Goal: Task Accomplishment & Management: Complete application form

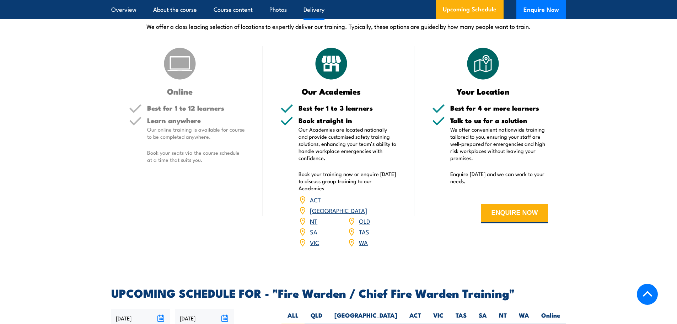
scroll to position [960, 0]
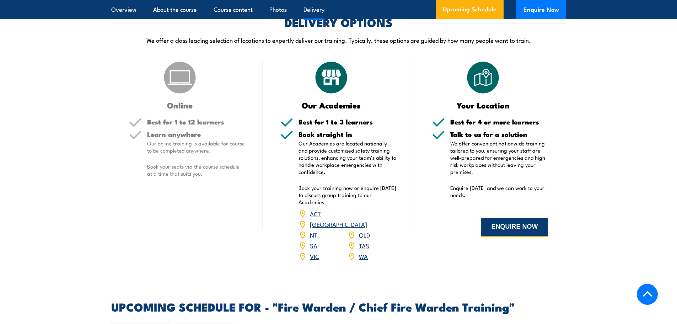
click at [496, 233] on button "ENQUIRE NOW" at bounding box center [514, 227] width 67 height 19
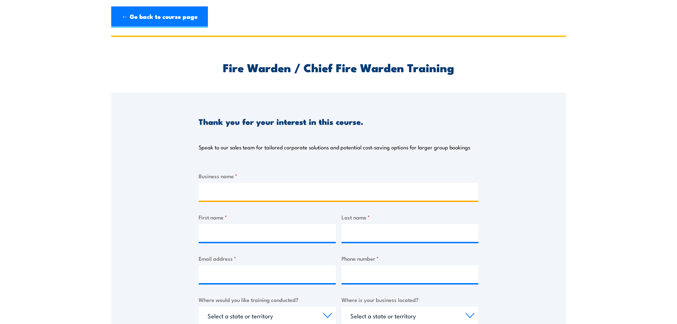
click at [269, 189] on input "Business name *" at bounding box center [339, 192] width 280 height 18
type input "UPPAREL"
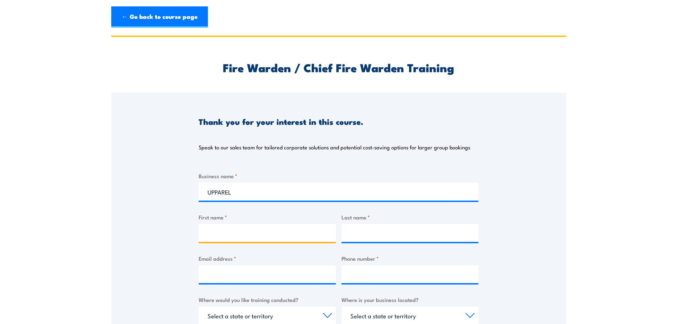
click at [258, 230] on input "First name *" at bounding box center [267, 233] width 137 height 18
type input "Celine"
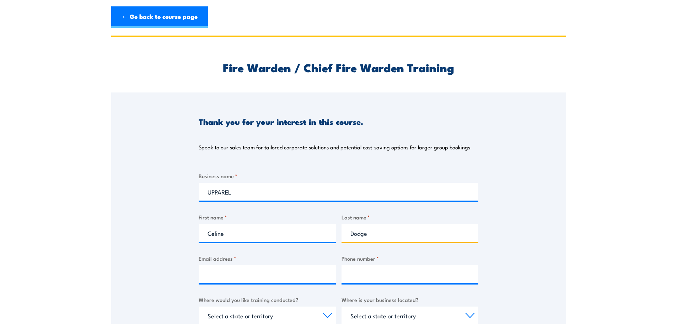
type input "Dodge"
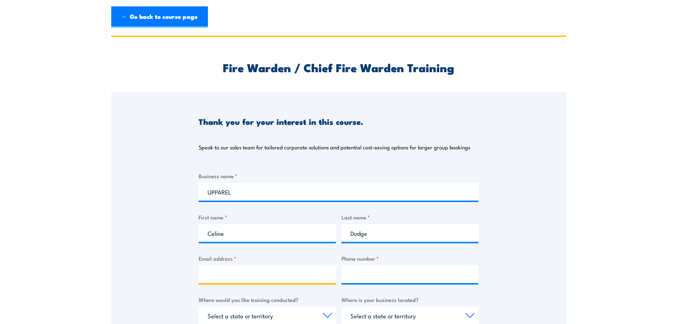
click at [243, 278] on input "Email address *" at bounding box center [267, 274] width 137 height 18
type input "[DOMAIN_NAME][EMAIL_ADDRESS][DOMAIN_NAME]"
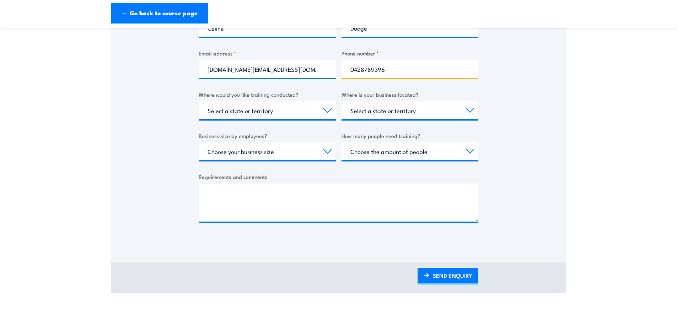
scroll to position [213, 0]
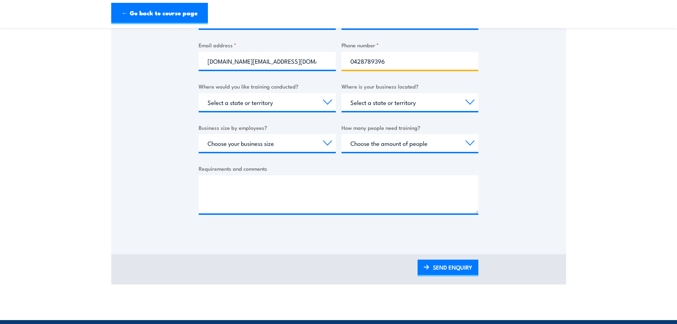
type input "0428789396"
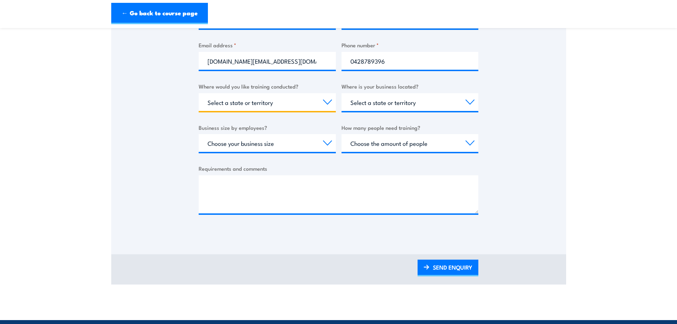
click at [271, 101] on select "Select a state or territory Nationally - multiple locations [GEOGRAPHIC_DATA] […" at bounding box center [267, 102] width 137 height 18
select select "VIC"
click at [199, 93] on select "Select a state or territory Nationally - multiple locations [GEOGRAPHIC_DATA] […" at bounding box center [267, 102] width 137 height 18
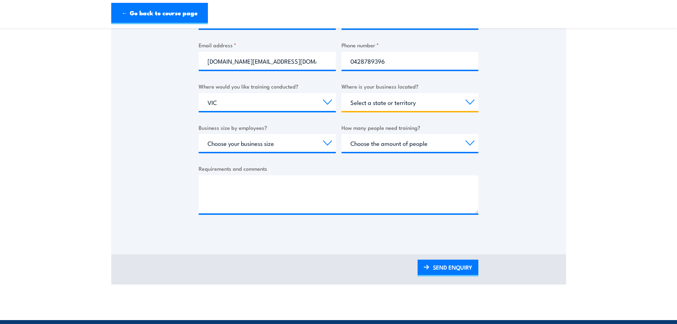
click at [403, 99] on select "Select a state or territory [GEOGRAPHIC_DATA] [GEOGRAPHIC_DATA] [GEOGRAPHIC_DAT…" at bounding box center [410, 102] width 137 height 18
click at [432, 99] on select "Select a state or territory [GEOGRAPHIC_DATA] [GEOGRAPHIC_DATA] [GEOGRAPHIC_DAT…" at bounding box center [410, 102] width 137 height 18
select select "VIC"
click at [342, 93] on select "Select a state or territory [GEOGRAPHIC_DATA] [GEOGRAPHIC_DATA] [GEOGRAPHIC_DAT…" at bounding box center [410, 102] width 137 height 18
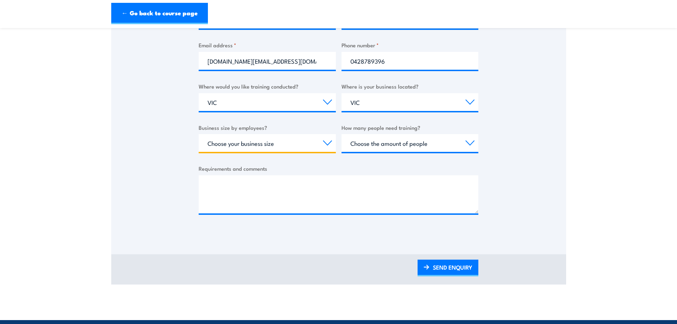
click at [330, 144] on select "Choose your business size 1 to 19 20 to 199 200+" at bounding box center [267, 143] width 137 height 18
select select "20 to 199"
click at [199, 134] on select "Choose your business size 1 to 19 20 to 199 200+" at bounding box center [267, 143] width 137 height 18
click at [392, 147] on select "Choose the amount of people 1 to 4 5 to 19 20+" at bounding box center [410, 143] width 137 height 18
click at [520, 143] on div "Thank you for your interest in this course. Speak to our sales team for tailore…" at bounding box center [338, 56] width 455 height 355
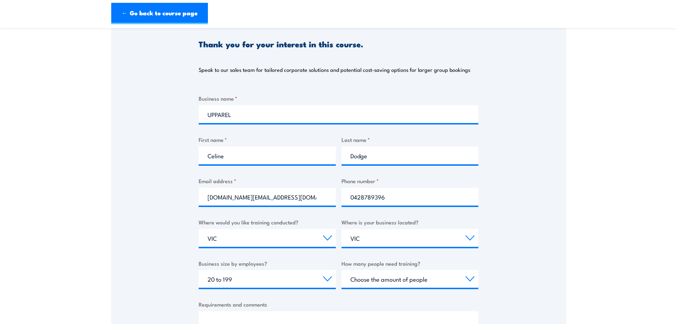
scroll to position [178, 0]
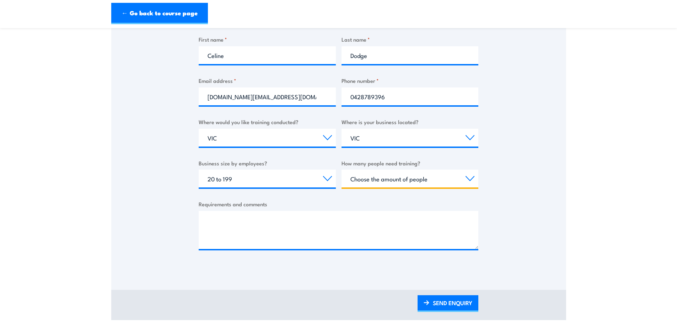
click at [394, 182] on select "Choose the amount of people 1 to 4 5 to 19 20+" at bounding box center [410, 179] width 137 height 18
select select "5 to 19"
click at [342, 170] on select "Choose the amount of people 1 to 4 5 to 19 20+" at bounding box center [410, 179] width 137 height 18
click at [459, 304] on link "SEND ENQUIRY" at bounding box center [448, 303] width 61 height 17
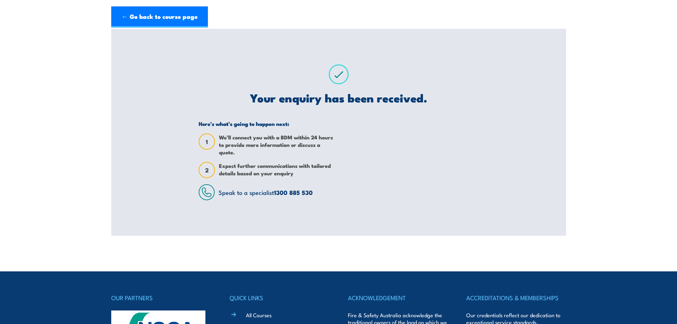
scroll to position [0, 0]
